Goal: Task Accomplishment & Management: Manage account settings

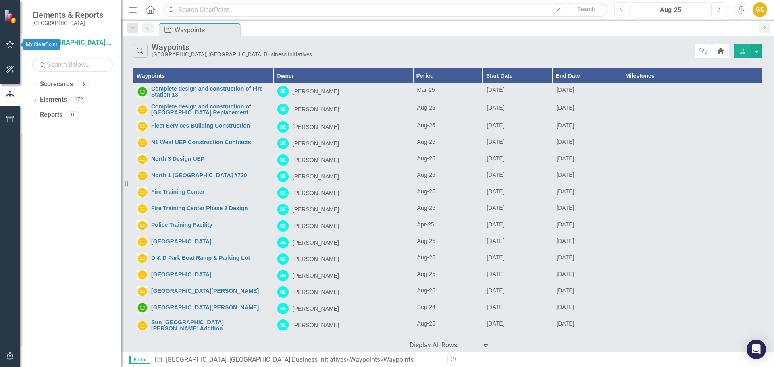
click at [9, 42] on icon "button" at bounding box center [10, 44] width 8 height 6
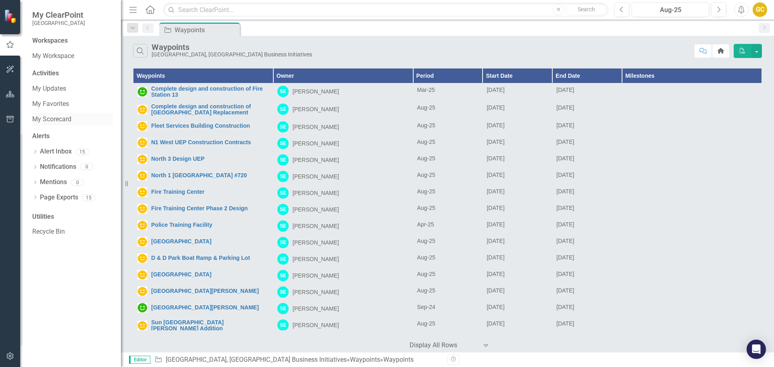
click at [56, 117] on link "My Scorecard" at bounding box center [72, 119] width 81 height 9
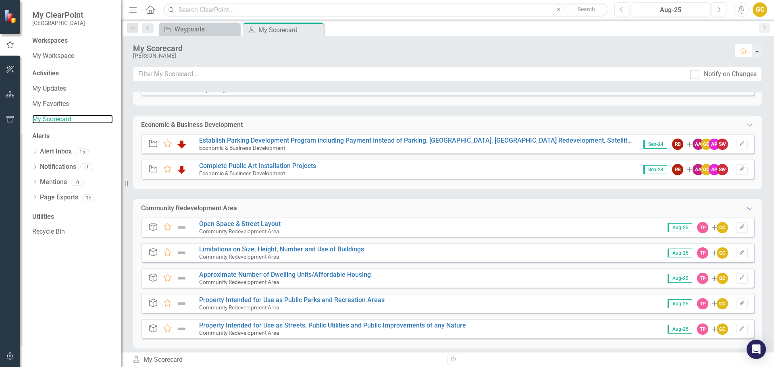
scroll to position [175, 0]
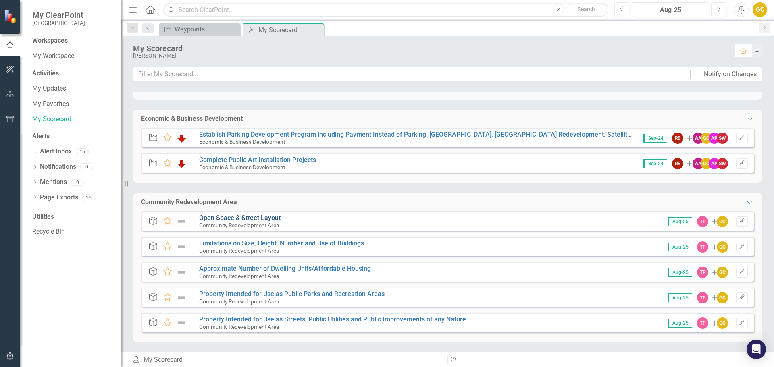
click at [236, 217] on link "Open Space & Street Layout" at bounding box center [239, 218] width 81 height 8
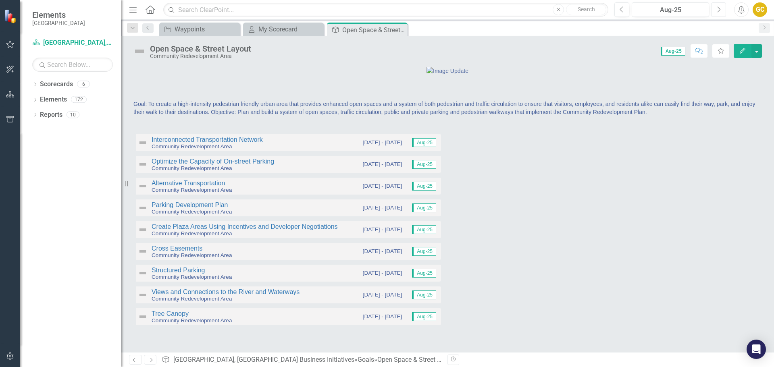
click at [717, 11] on icon "Next" at bounding box center [719, 9] width 4 height 7
click at [226, 143] on link "Interconnected Transportation Network" at bounding box center [207, 139] width 111 height 7
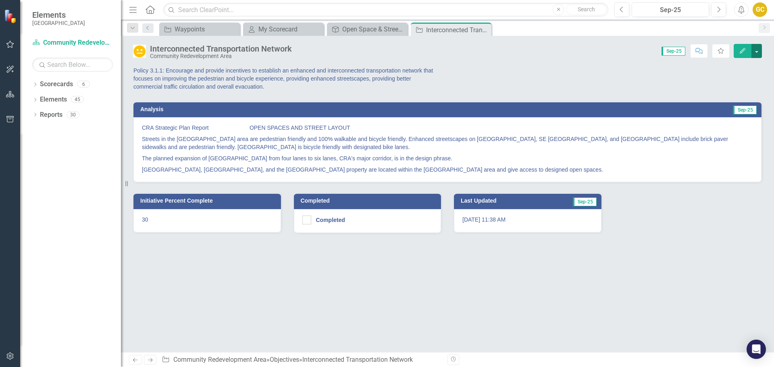
click at [756, 50] on button "button" at bounding box center [757, 51] width 10 height 14
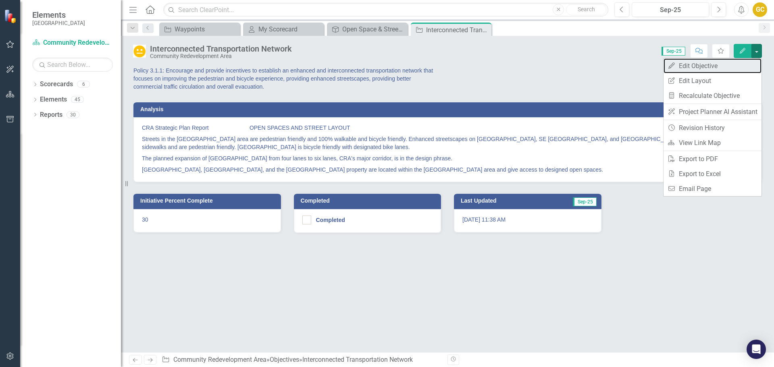
click at [703, 66] on link "Edit Edit Objective" at bounding box center [713, 65] width 98 height 15
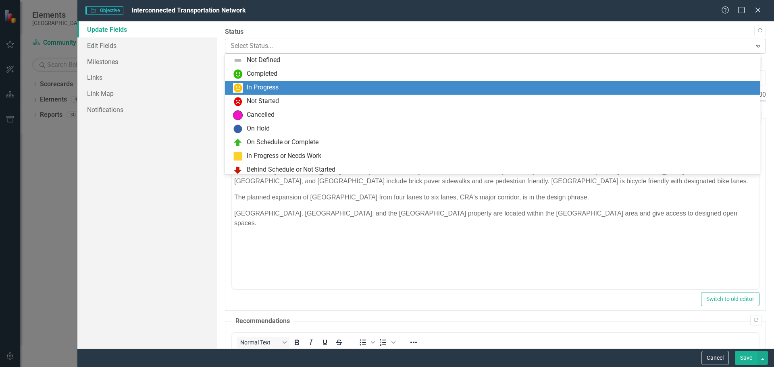
click at [755, 44] on icon "Expand" at bounding box center [759, 46] width 8 height 6
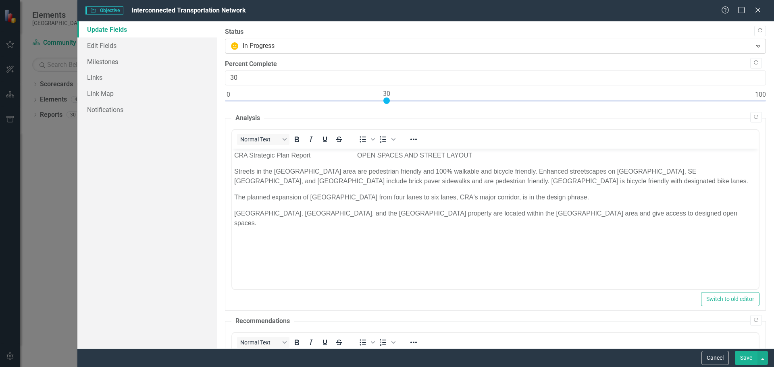
click at [755, 47] on icon "Expand" at bounding box center [759, 46] width 8 height 6
click at [759, 8] on icon "Close" at bounding box center [758, 10] width 10 height 8
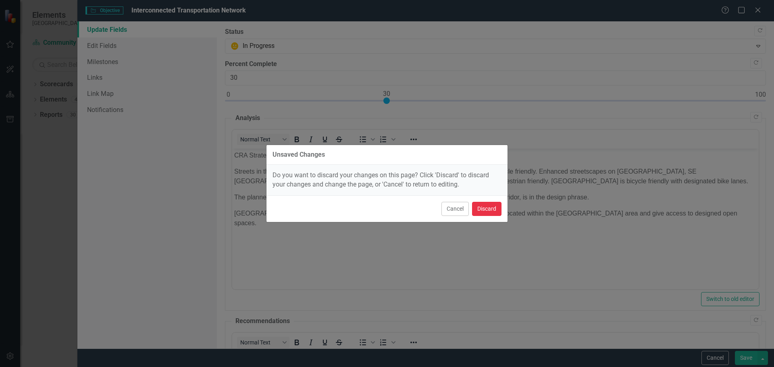
click at [489, 203] on button "Discard" at bounding box center [486, 209] width 29 height 14
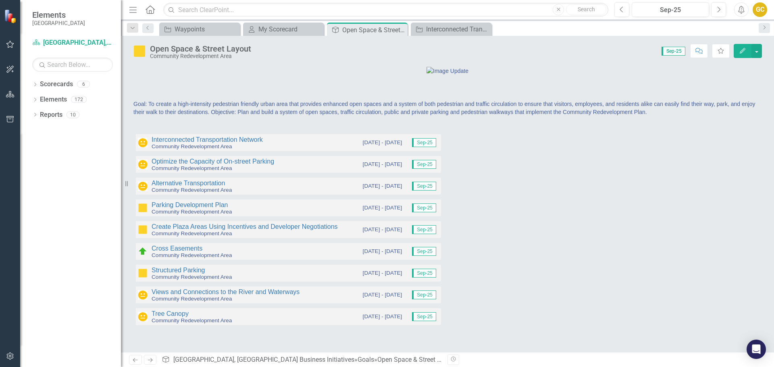
scroll to position [47, 0]
click at [170, 274] on link "Structured Parking" at bounding box center [179, 270] width 54 height 7
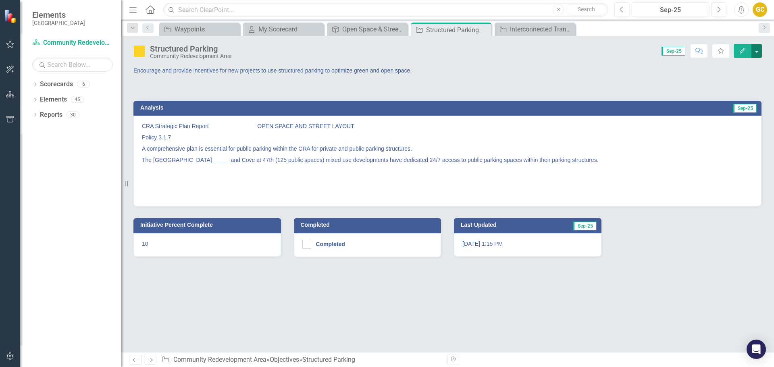
click at [754, 47] on button "button" at bounding box center [757, 51] width 10 height 14
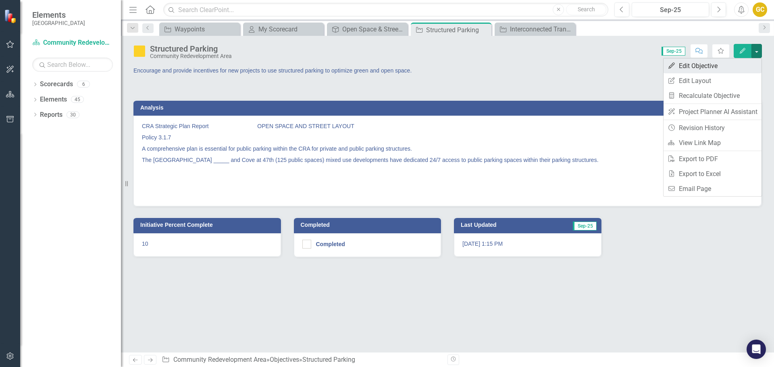
click at [711, 65] on link "Edit Edit Objective" at bounding box center [713, 65] width 98 height 15
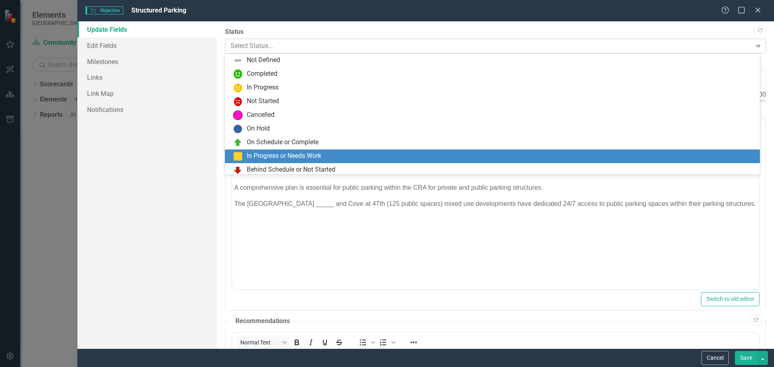
scroll to position [16, 0]
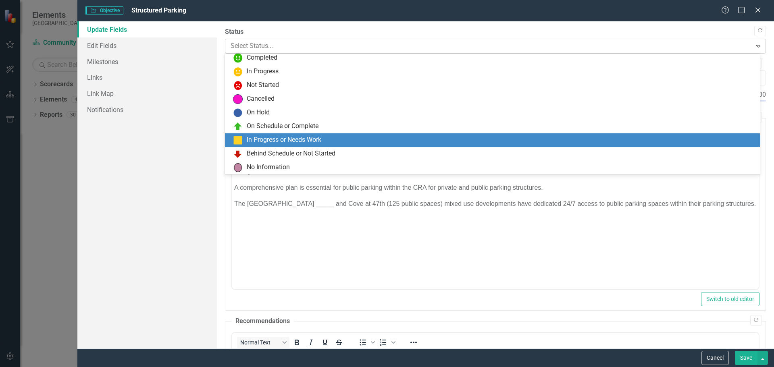
click at [755, 45] on icon "Expand" at bounding box center [759, 46] width 8 height 6
click at [757, 46] on icon at bounding box center [759, 46] width 4 height 2
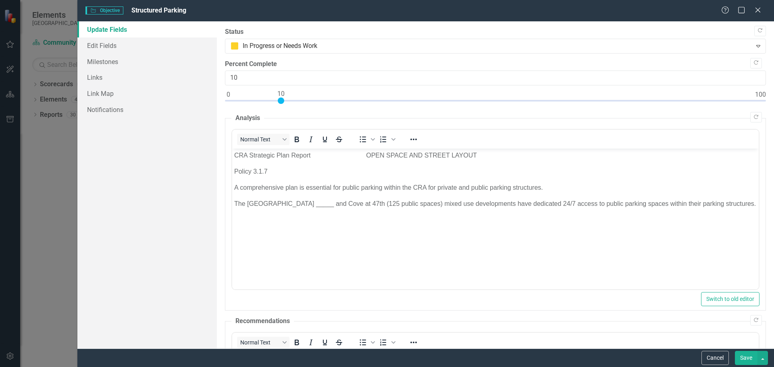
drag, startPoint x: 349, startPoint y: 242, endPoint x: 392, endPoint y: 246, distance: 43.0
click at [349, 242] on body "CRA Strategic Plan Report OPEN SPACE AND STREET LAYOUT Policy 3.1.7 A comprehen…" at bounding box center [495, 209] width 527 height 121
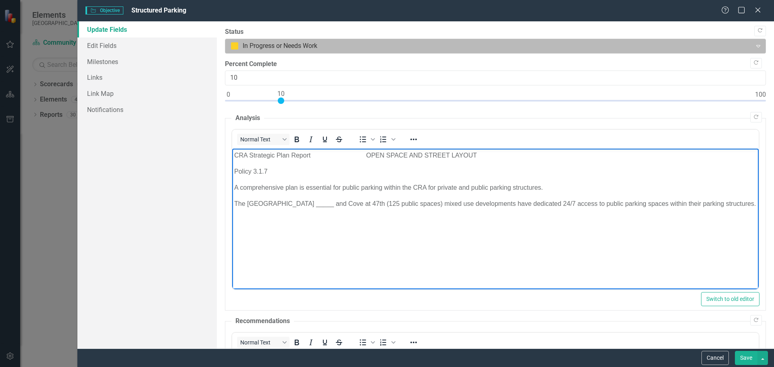
click at [757, 46] on icon at bounding box center [759, 46] width 4 height 2
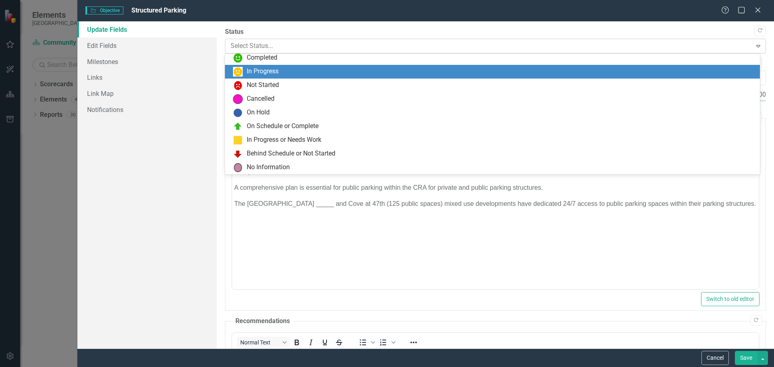
click at [755, 44] on icon "Expand" at bounding box center [759, 46] width 8 height 6
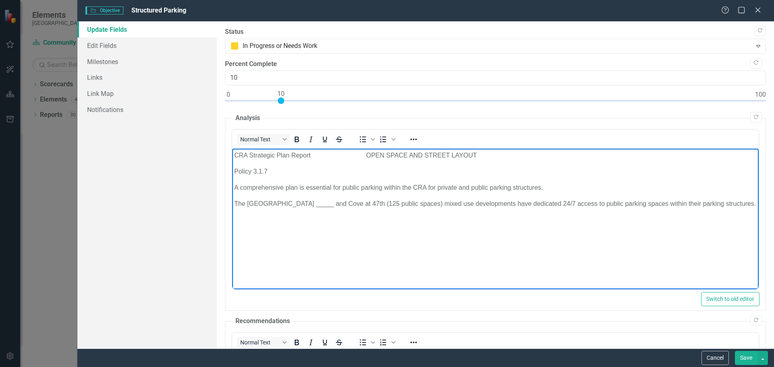
click at [302, 204] on p "The [GEOGRAPHIC_DATA] _____ and Cove at 47th (125 public spaces) mixed use deve…" at bounding box center [495, 204] width 523 height 10
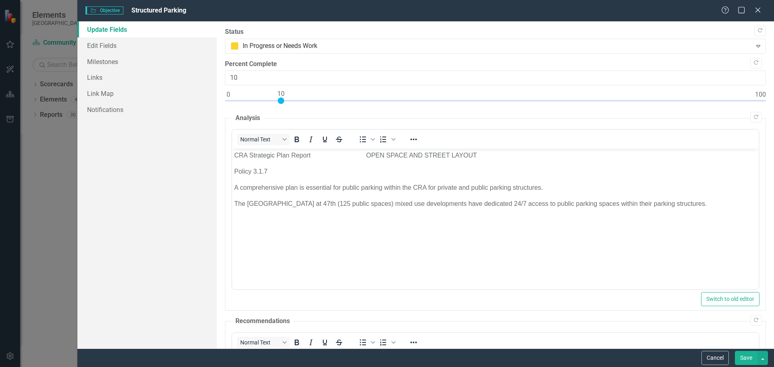
drag, startPoint x: 741, startPoint y: 355, endPoint x: 735, endPoint y: 344, distance: 13.2
click at [740, 355] on button "Save" at bounding box center [746, 358] width 23 height 14
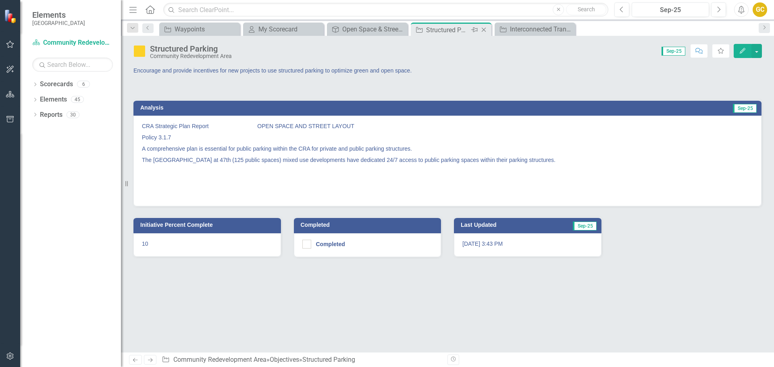
click at [482, 26] on div "Close" at bounding box center [485, 30] width 10 height 10
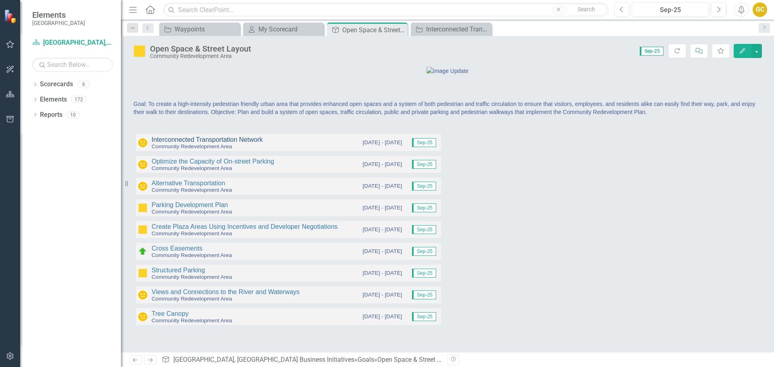
click at [199, 143] on link "Interconnected Transportation Network" at bounding box center [207, 139] width 111 height 7
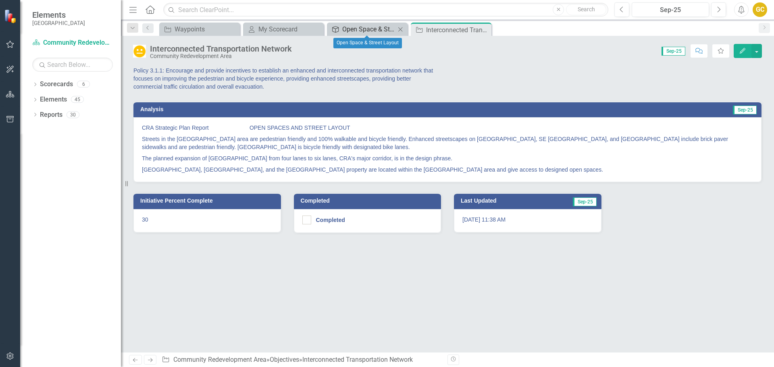
click at [379, 29] on div "Open Space & Street Layout" at bounding box center [368, 29] width 53 height 10
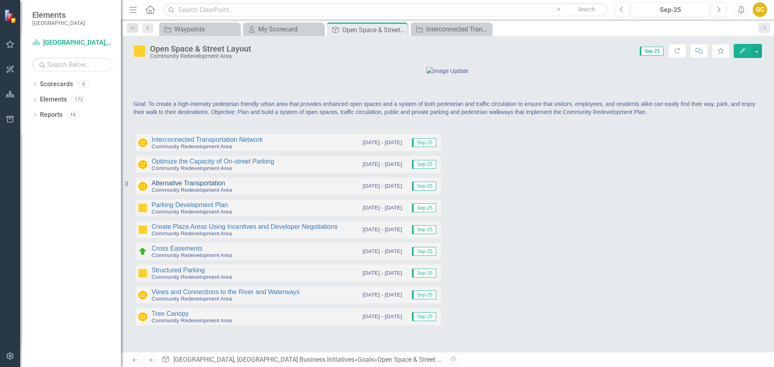
click at [202, 187] on link "Alternative Transportation" at bounding box center [188, 183] width 73 height 7
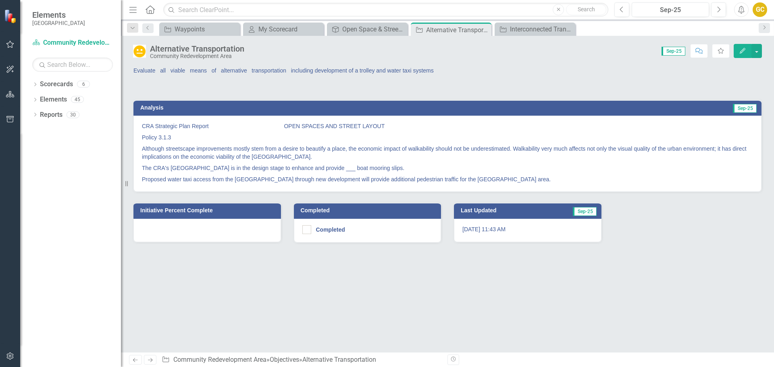
click at [356, 169] on p "The CRA's [GEOGRAPHIC_DATA] is in the design stage to enhance and provide ___ b…" at bounding box center [447, 168] width 611 height 11
click at [356, 168] on p "The CRA's [GEOGRAPHIC_DATA] is in the design stage to enhance and provide ___ b…" at bounding box center [447, 168] width 611 height 11
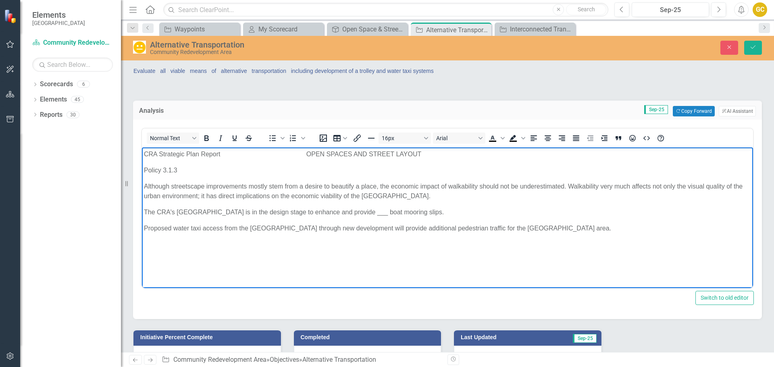
click at [388, 211] on p "The CRA's [GEOGRAPHIC_DATA] is in the design stage to enhance and provide ___ b…" at bounding box center [447, 213] width 607 height 10
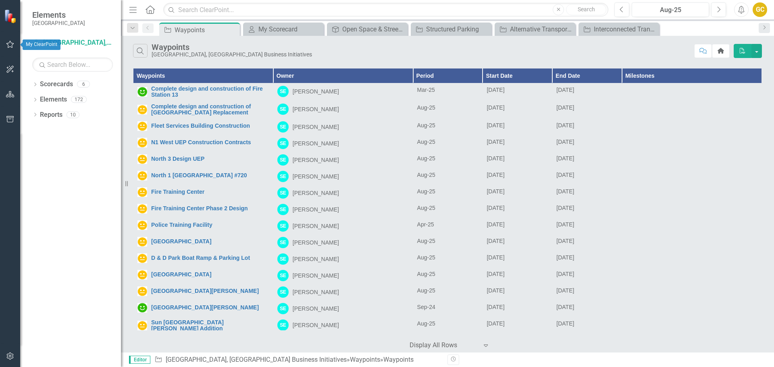
click at [7, 43] on icon "button" at bounding box center [10, 44] width 8 height 6
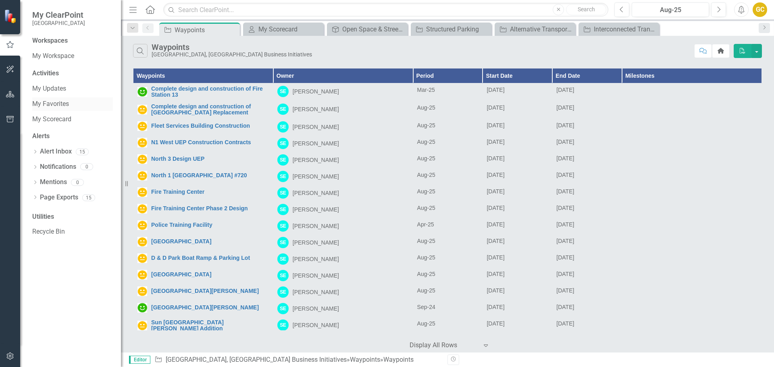
click at [45, 101] on link "My Favorites" at bounding box center [72, 104] width 81 height 9
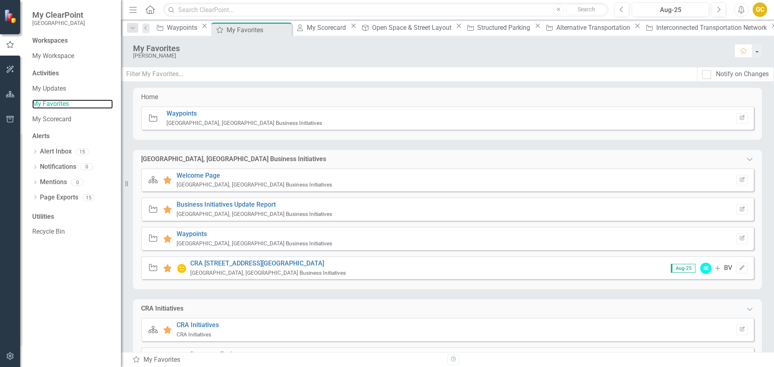
scroll to position [96, 0]
click at [723, 6] on button "Next" at bounding box center [718, 9] width 15 height 15
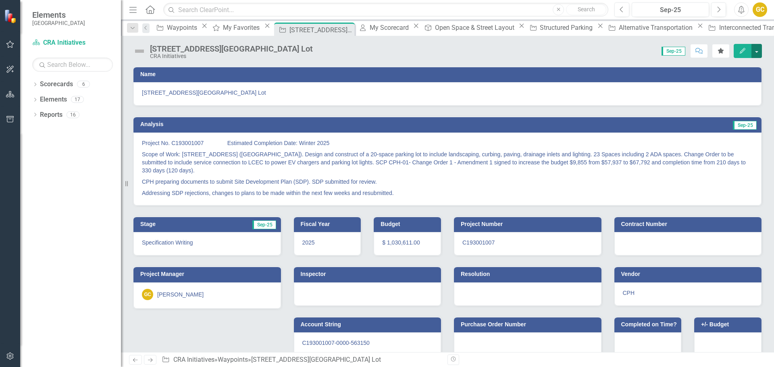
click at [755, 51] on button "button" at bounding box center [757, 51] width 10 height 14
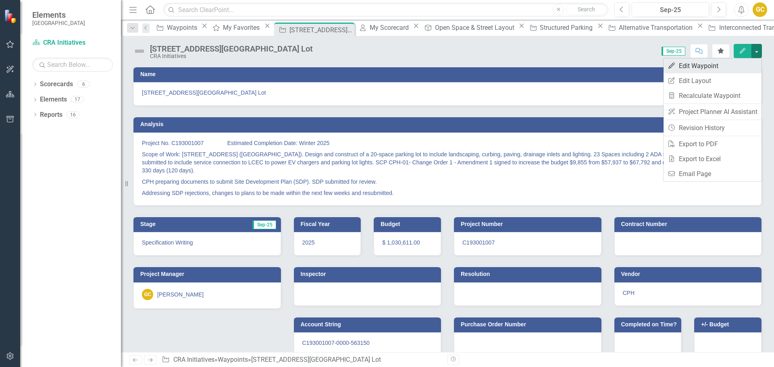
click at [727, 64] on link "Edit Edit Waypoint" at bounding box center [713, 65] width 98 height 15
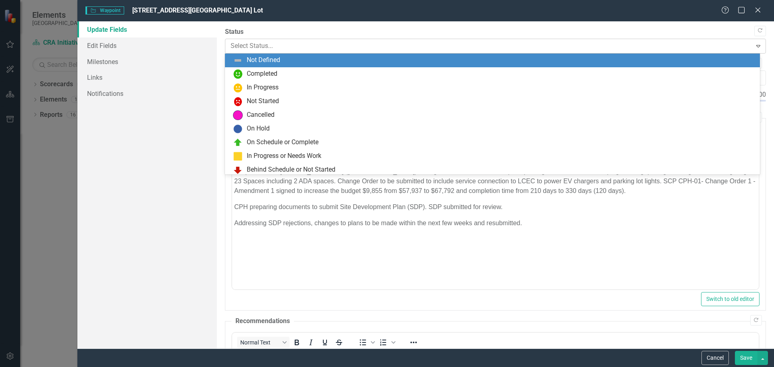
drag, startPoint x: 755, startPoint y: 44, endPoint x: 726, endPoint y: 40, distance: 28.4
click at [754, 42] on div "Expand" at bounding box center [758, 46] width 15 height 13
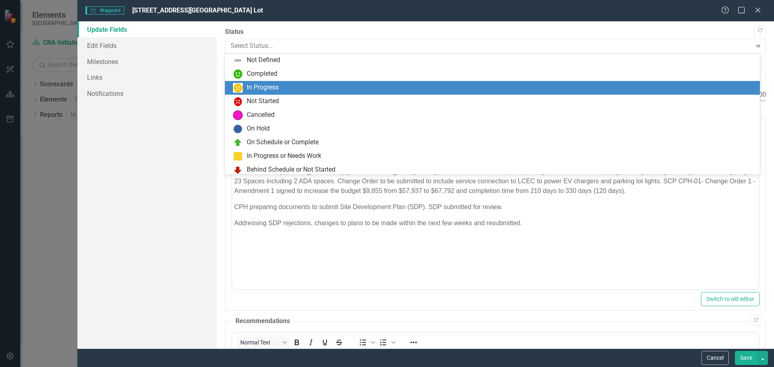
click at [263, 87] on div "In Progress" at bounding box center [263, 87] width 32 height 9
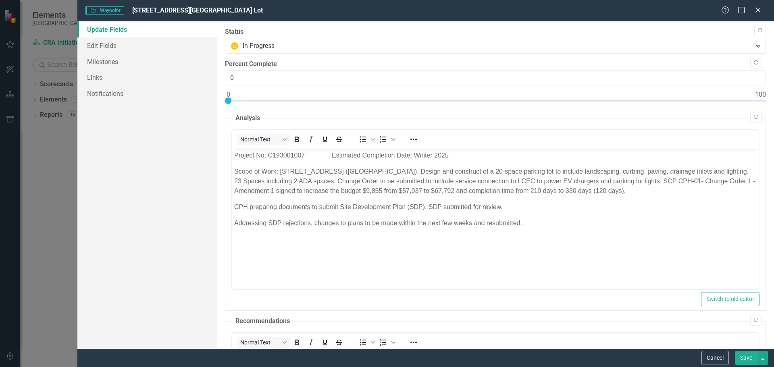
click at [745, 357] on button "Save" at bounding box center [746, 358] width 23 height 14
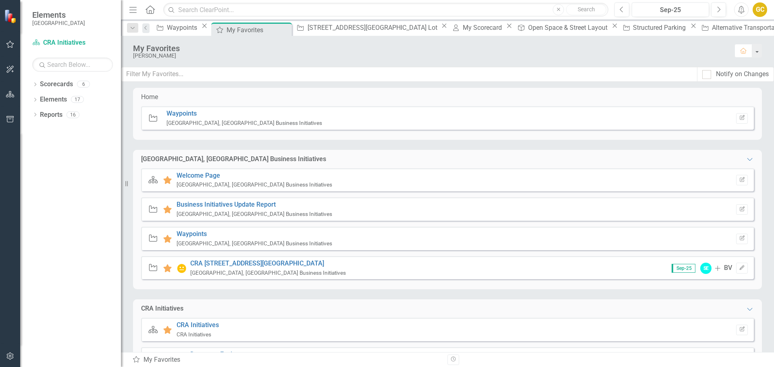
scroll to position [379, 0]
